Goal: Book appointment/travel/reservation

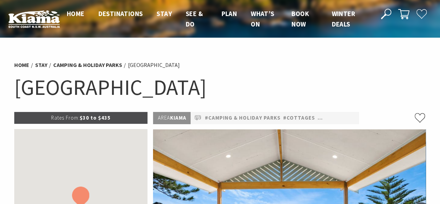
select select "3"
select select "2"
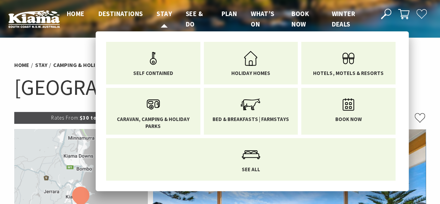
click at [167, 15] on span "Stay" at bounding box center [164, 13] width 15 height 8
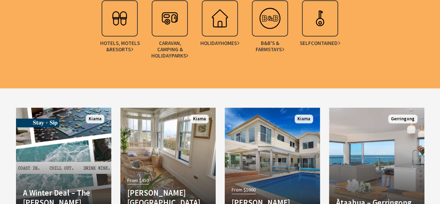
scroll to position [900, 0]
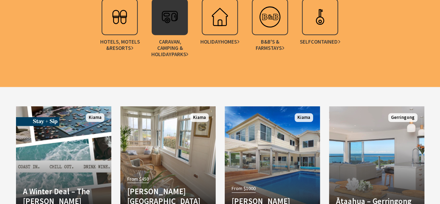
click at [176, 48] on span "Caravan, Camping & Holiday Parks" at bounding box center [169, 48] width 43 height 19
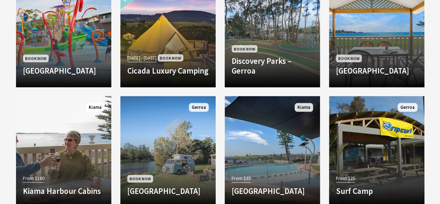
scroll to position [641, 0]
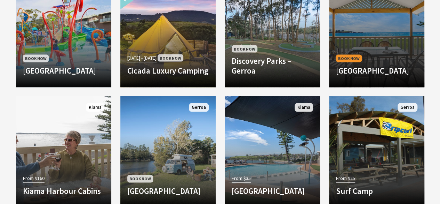
click at [390, 65] on h4 "[GEOGRAPHIC_DATA]" at bounding box center [376, 70] width 81 height 10
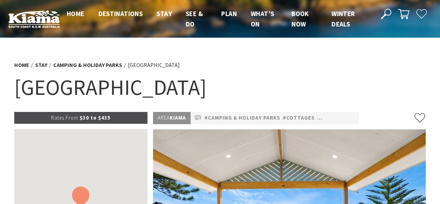
select select "3"
select select "2"
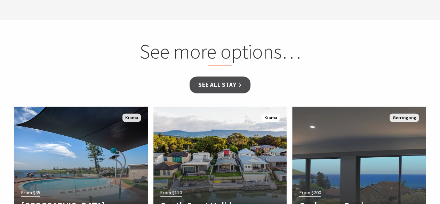
scroll to position [721, 0]
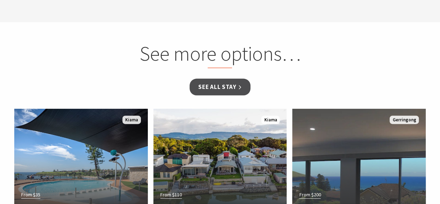
click at [270, 55] on h2 "See more options…" at bounding box center [219, 54] width 265 height 27
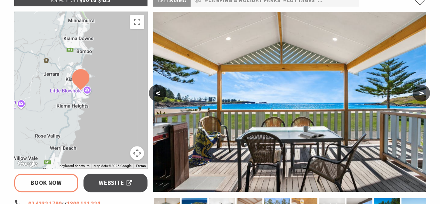
scroll to position [75, 0]
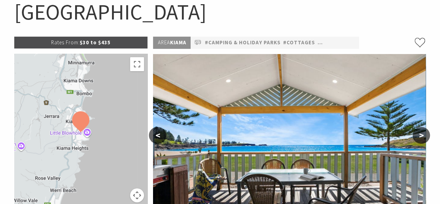
drag, startPoint x: 15, startPoint y: 16, endPoint x: 281, endPoint y: 25, distance: 265.7
click at [281, 25] on h1 "[GEOGRAPHIC_DATA]" at bounding box center [220, 12] width 412 height 28
copy h1 "[GEOGRAPHIC_DATA]"
select select "3"
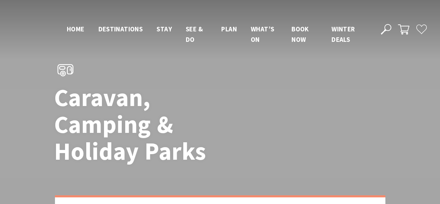
scroll to position [641, 0]
